Goal: Navigation & Orientation: Find specific page/section

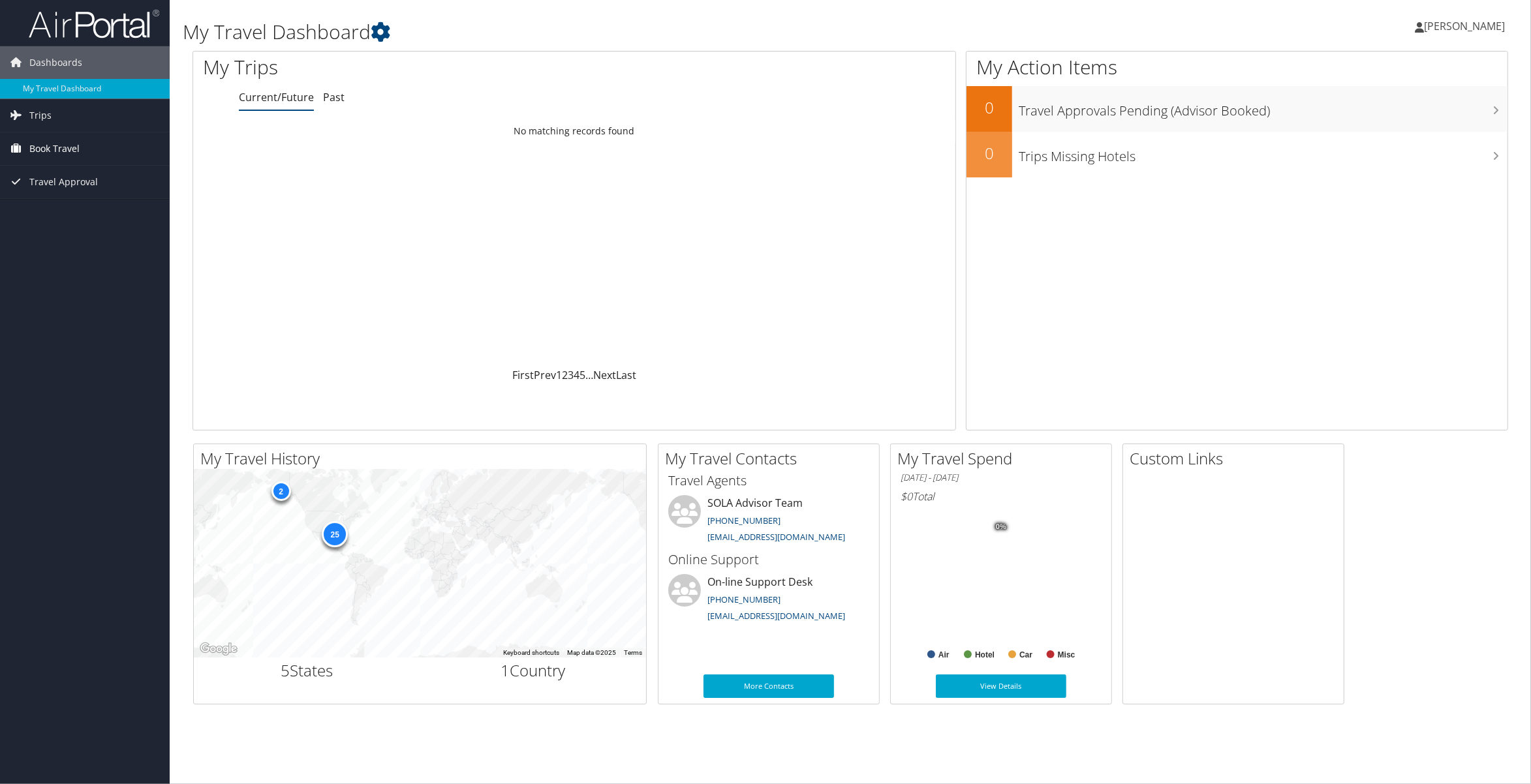
click at [58, 157] on span "Book Travel" at bounding box center [55, 148] width 50 height 33
click at [49, 111] on span "Trips" at bounding box center [40, 115] width 22 height 33
click at [69, 143] on link "Current/Future Trips" at bounding box center [84, 141] width 170 height 20
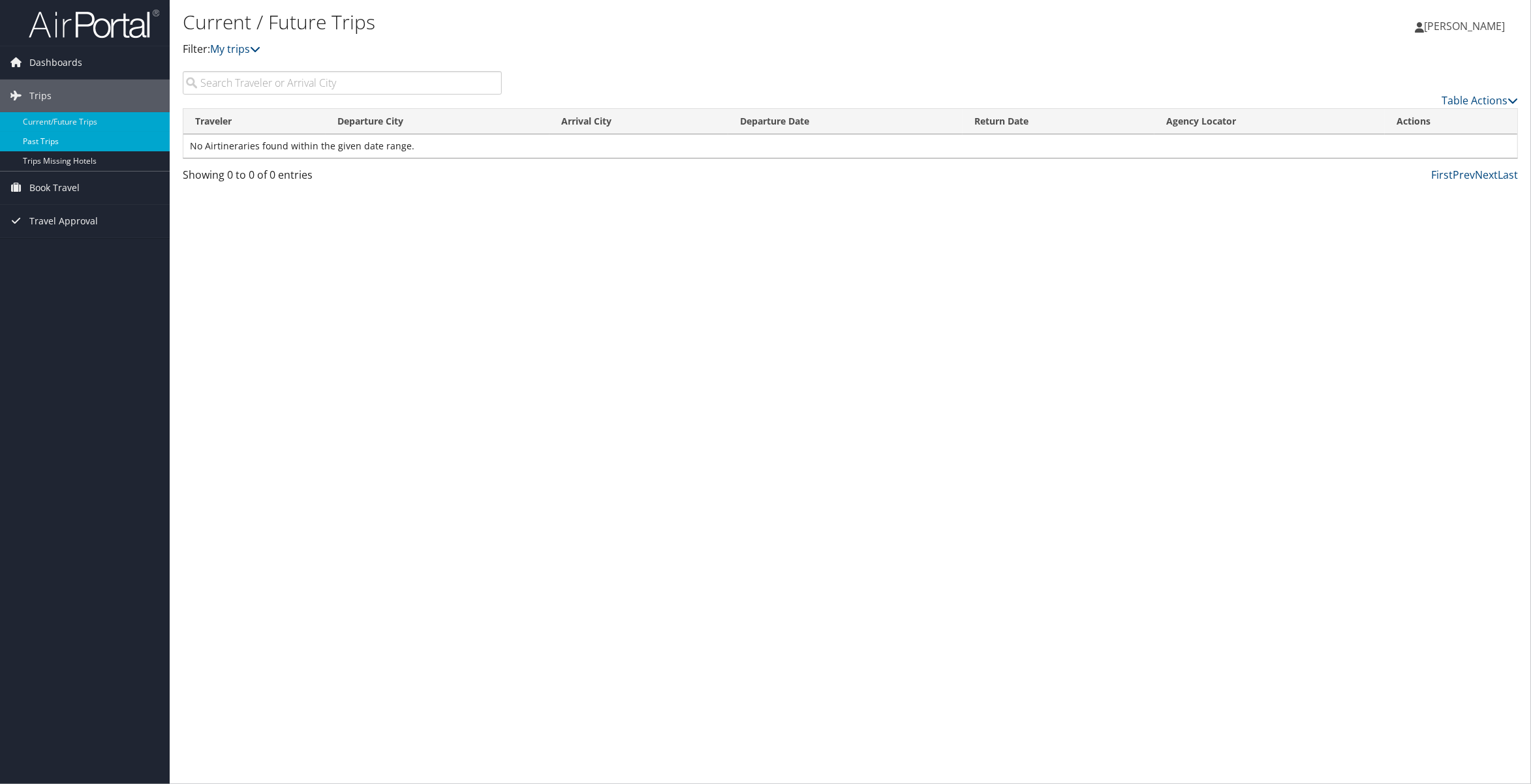
click at [46, 135] on link "Past Trips" at bounding box center [84, 141] width 170 height 20
click at [62, 185] on span "Book Travel" at bounding box center [55, 188] width 50 height 33
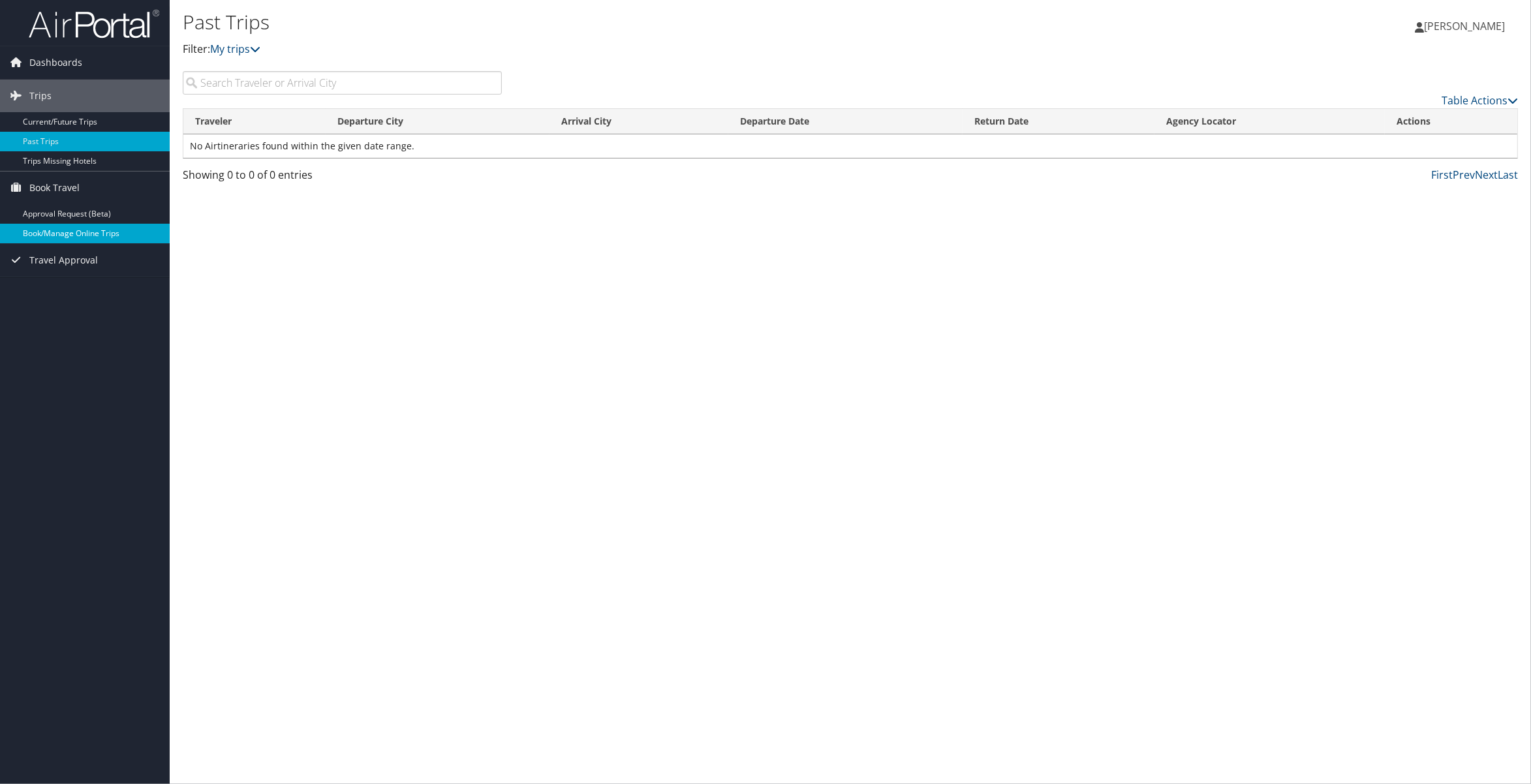
click at [68, 239] on link "Book/Manage Online Trips" at bounding box center [84, 233] width 170 height 20
